Goal: Find specific page/section: Find specific page/section

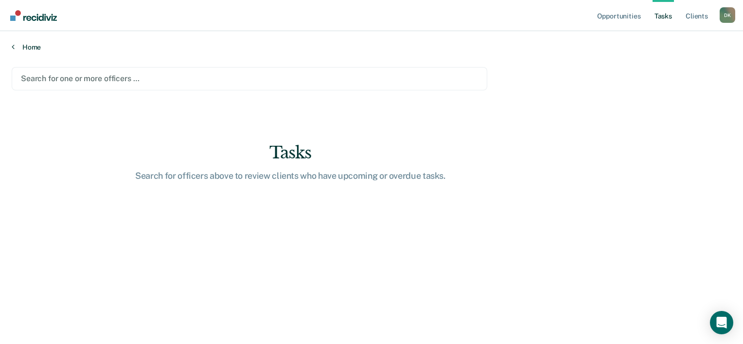
click at [31, 50] on link "Home" at bounding box center [371, 47] width 719 height 9
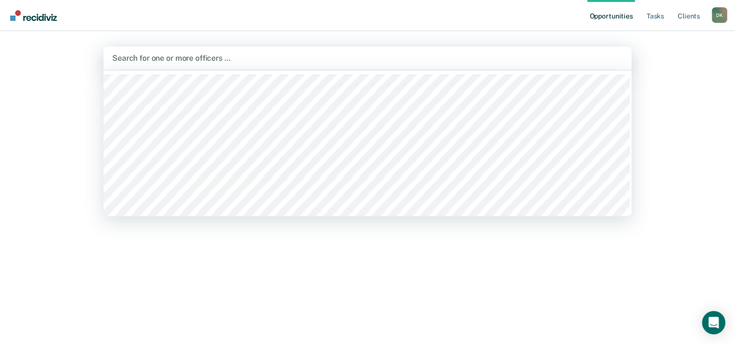
click at [156, 64] on div "Search for one or more officers …" at bounding box center [367, 58] width 513 height 13
type input "dani"
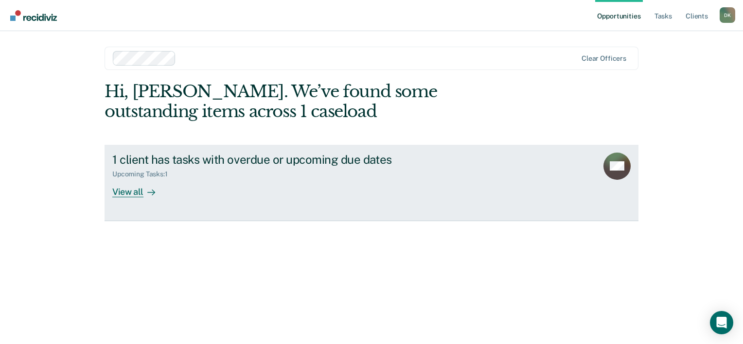
click at [132, 201] on link "1 client has tasks with overdue or upcoming due dates Upcoming Tasks : 1 View a…" at bounding box center [372, 183] width 534 height 76
